Goal: Information Seeking & Learning: Learn about a topic

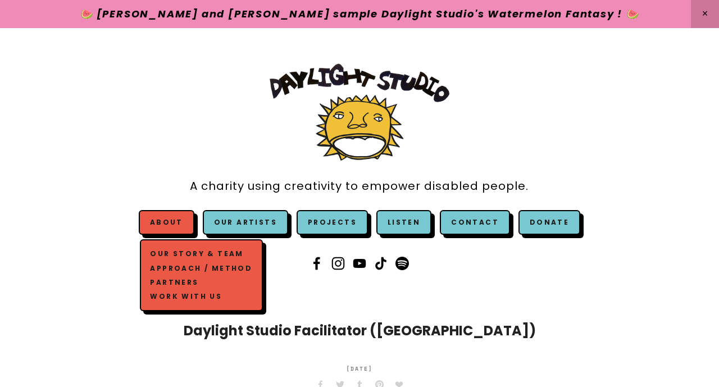
click at [188, 231] on span "About Our Story & Team Approach / Method Partners Work with us" at bounding box center [167, 222] width 56 height 25
click at [183, 253] on link "Our Story & Team" at bounding box center [201, 254] width 107 height 14
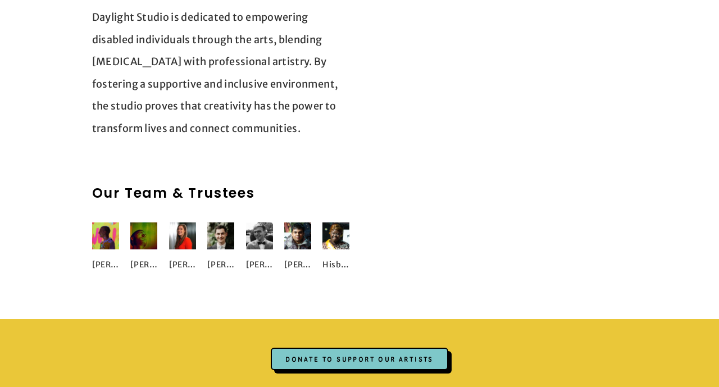
scroll to position [1719, 0]
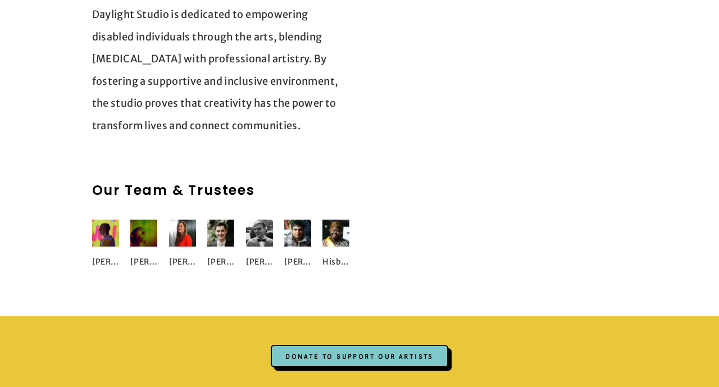
click at [110, 220] on img at bounding box center [105, 233] width 27 height 27
click at [152, 180] on h2 "Our Team & Trustees" at bounding box center [221, 190] width 258 height 20
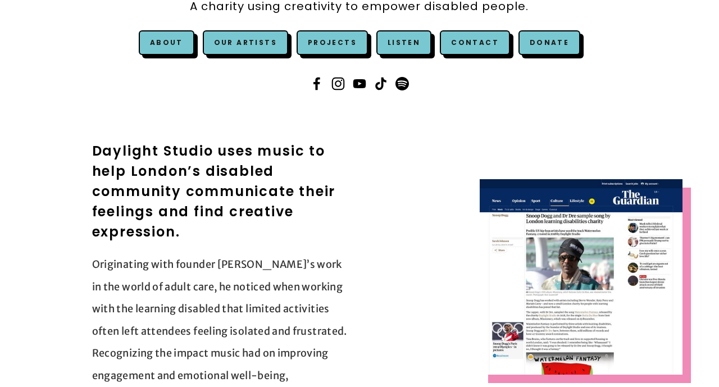
scroll to position [0, 0]
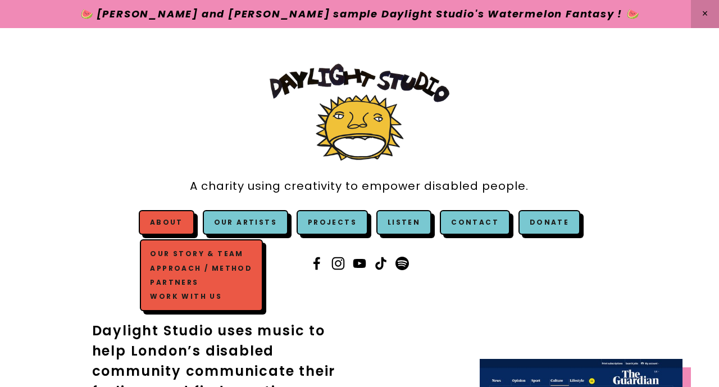
click at [181, 252] on link "Our Story & Team" at bounding box center [201, 254] width 107 height 14
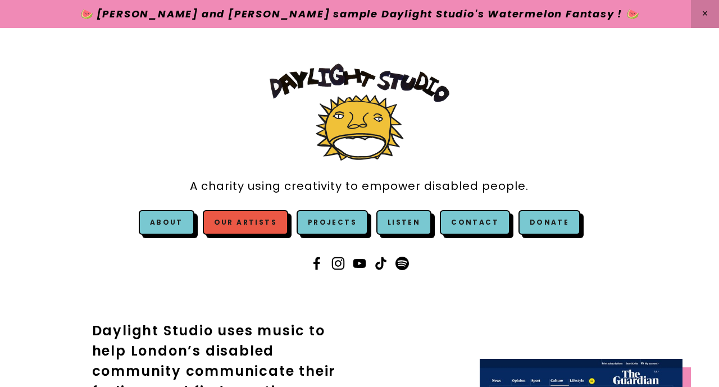
click at [236, 220] on link "Our Artists" at bounding box center [245, 222] width 85 height 25
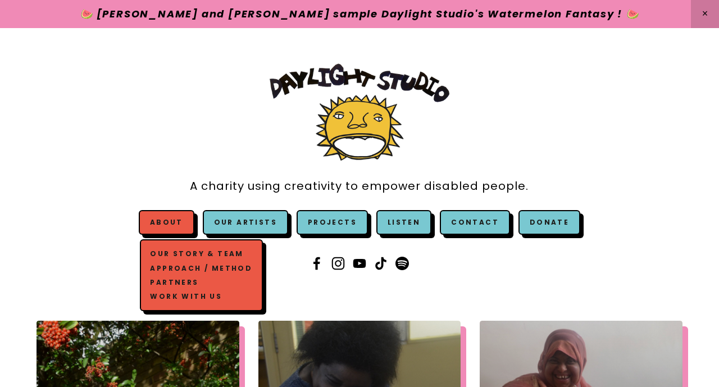
click at [180, 294] on link "Work with us" at bounding box center [201, 296] width 107 height 14
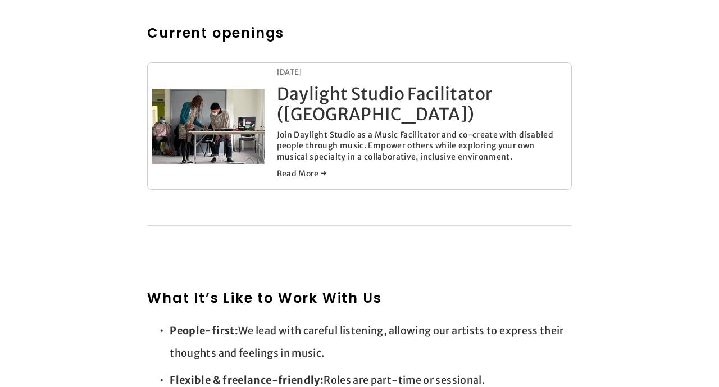
scroll to position [615, 0]
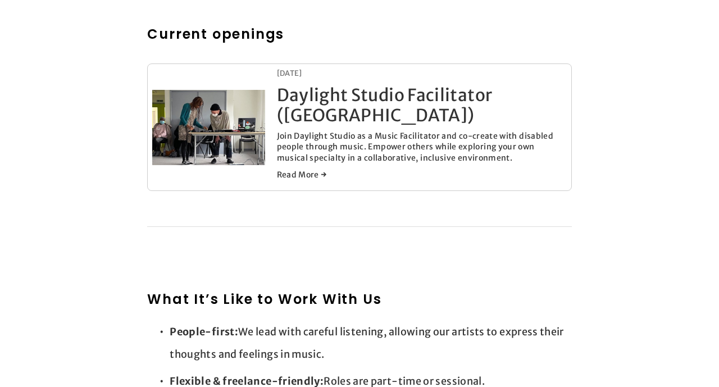
click at [328, 101] on link "Daylight Studio Facilitator ([GEOGRAPHIC_DATA])" at bounding box center [385, 105] width 216 height 42
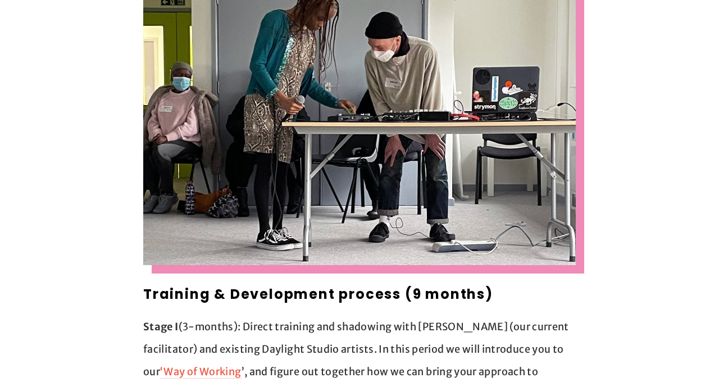
scroll to position [713, 0]
